Goal: Browse casually

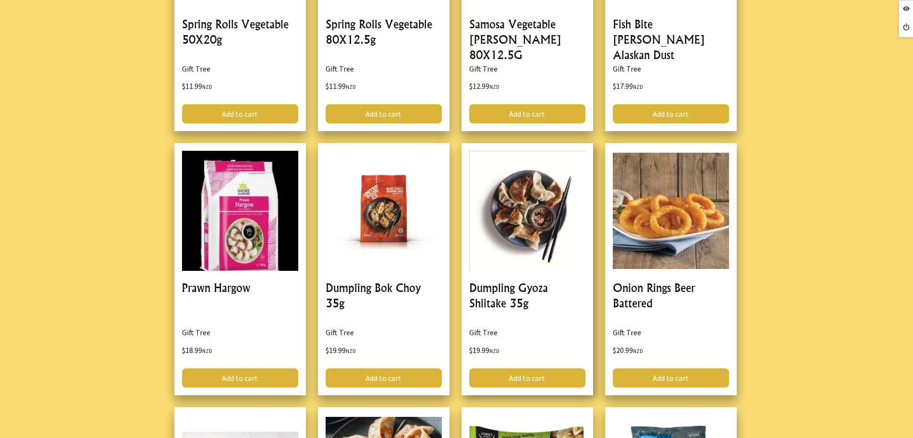
scroll to position [1261, 0]
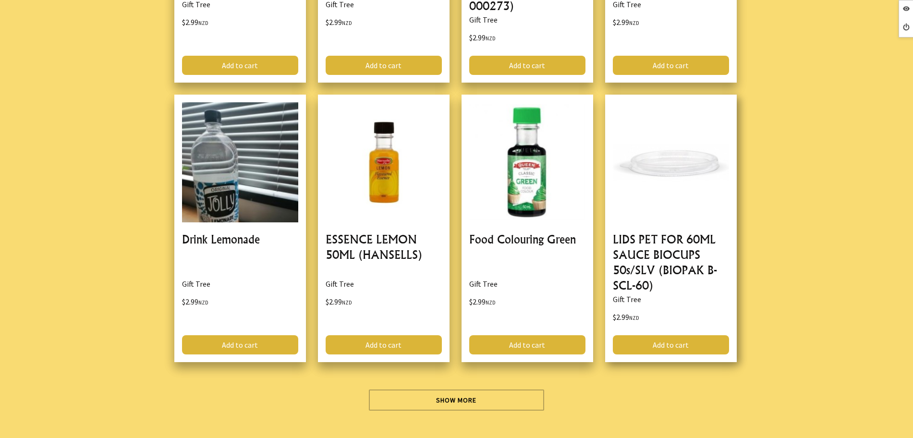
scroll to position [2943, 0]
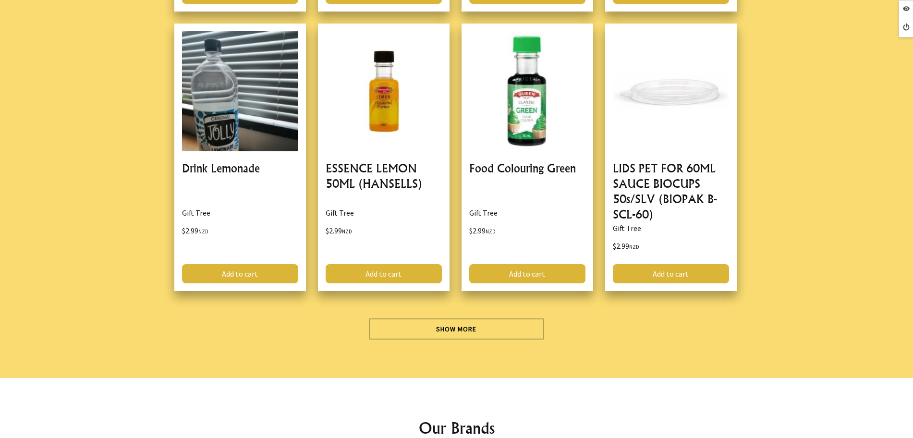
click at [402, 311] on div "Show More" at bounding box center [457, 325] width 584 height 29
click at [403, 319] on link "Show More" at bounding box center [456, 329] width 175 height 21
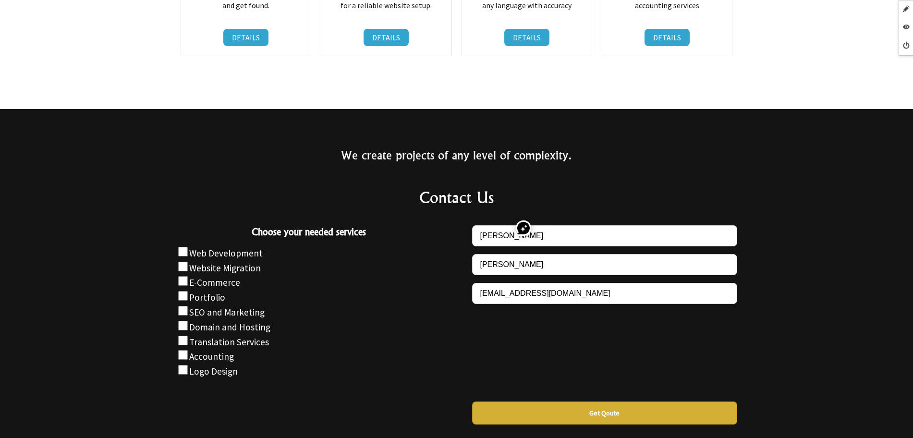
scroll to position [781, 0]
